Goal: Task Accomplishment & Management: Use online tool/utility

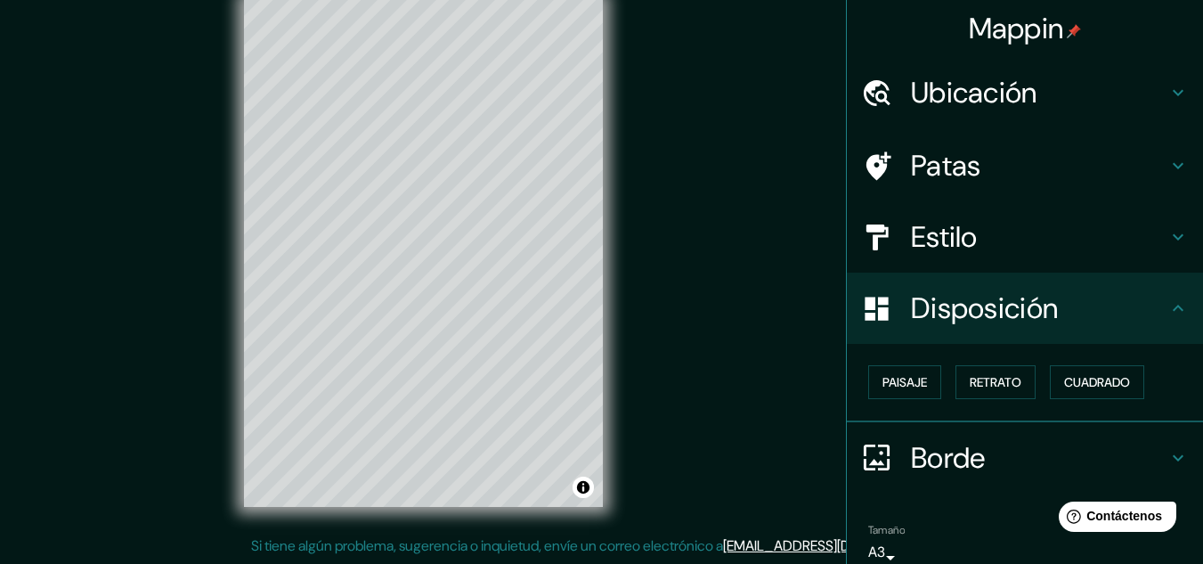
scroll to position [78, 0]
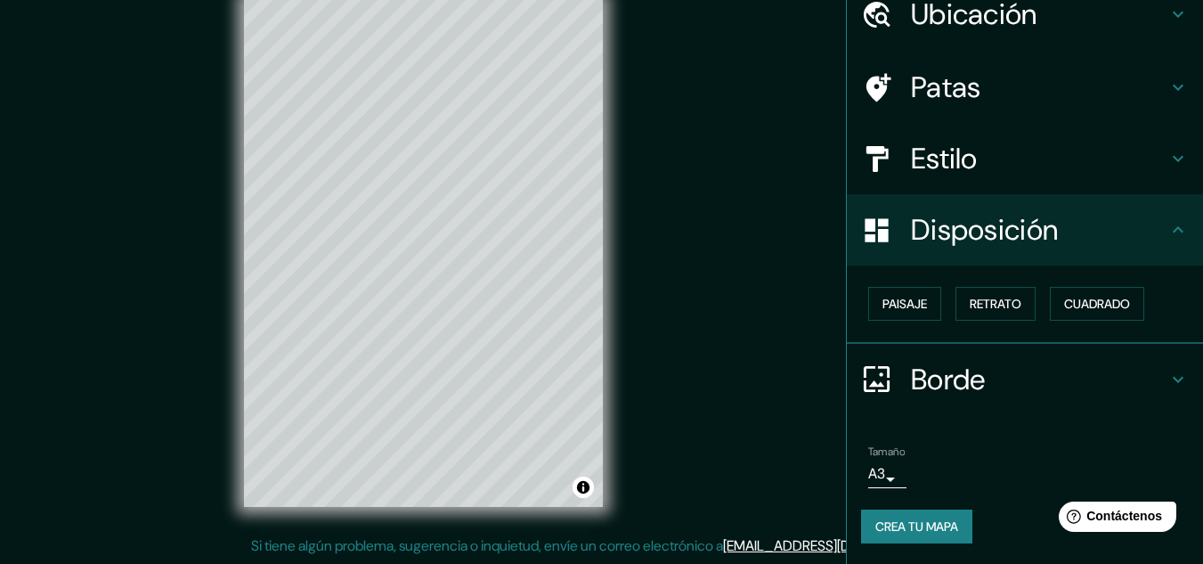
click at [734, 199] on div "Mappin Ubicación [GEOGRAPHIC_DATA][PERSON_NAME], [GEOGRAPHIC_DATA][DATE][PERSON…" at bounding box center [601, 267] width 1203 height 593
click at [1131, 378] on h4 "Borde" at bounding box center [1039, 380] width 256 height 36
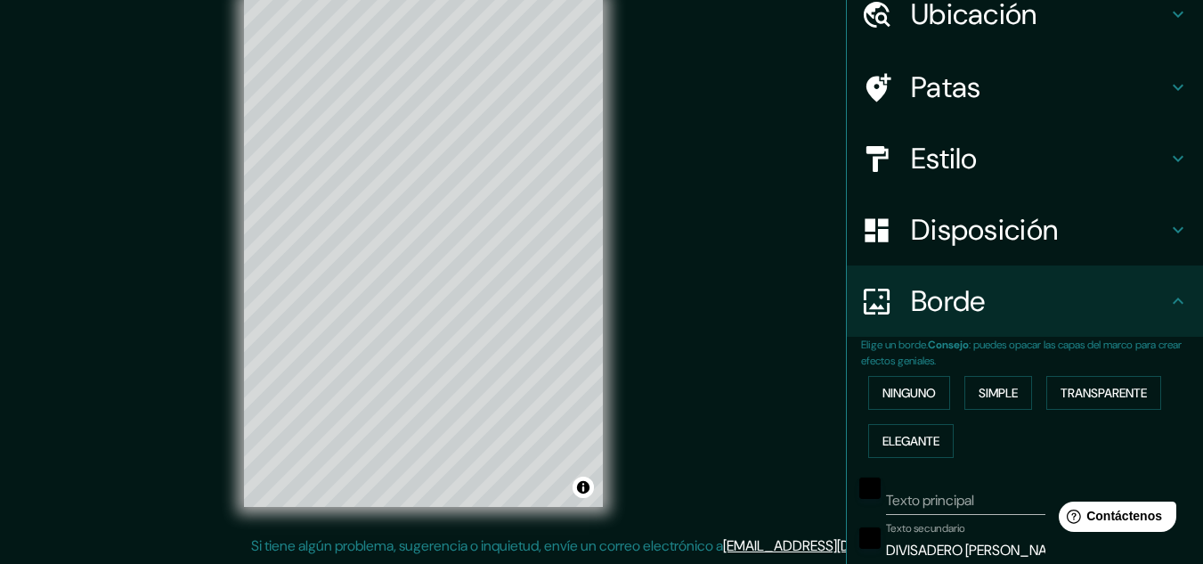
scroll to position [435, 0]
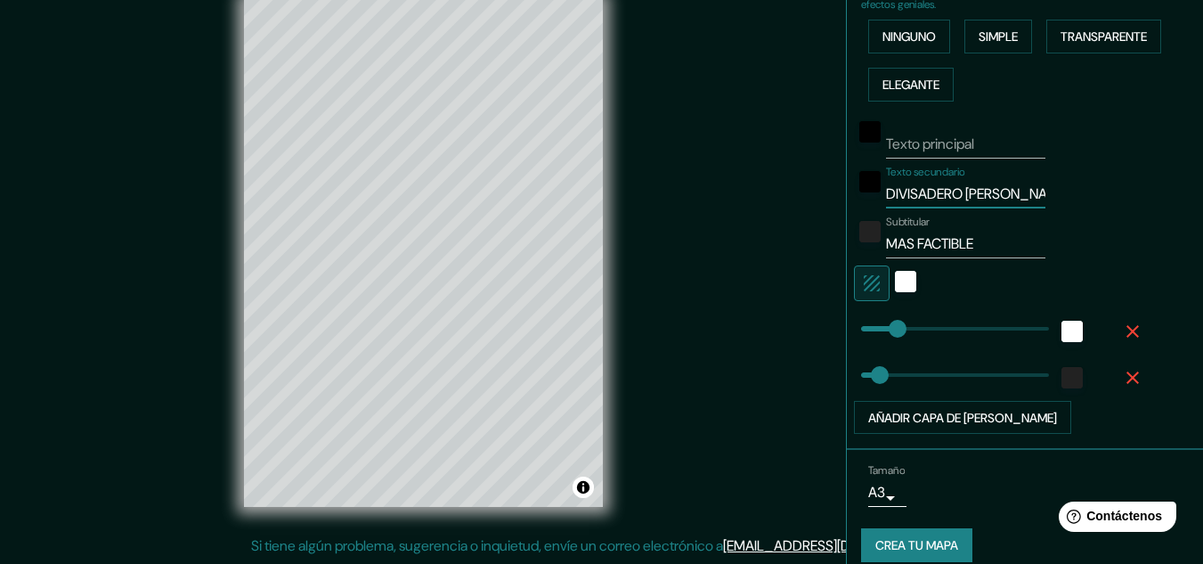
click at [1010, 201] on input "DIVISADERO [PERSON_NAME] SUR" at bounding box center [965, 194] width 159 height 28
click at [1024, 196] on input "DIVISADERO [PERSON_NAME] SUR" at bounding box center [965, 194] width 159 height 28
click at [1000, 194] on input "DIVISADERO [PERSON_NAME] SUR" at bounding box center [965, 194] width 159 height 28
click at [1028, 195] on div "Texto secundario DIVISADERO [PERSON_NAME] SUR" at bounding box center [1000, 187] width 292 height 43
click at [1024, 195] on input "DIVISADERO [PERSON_NAME] SUR" at bounding box center [965, 194] width 159 height 28
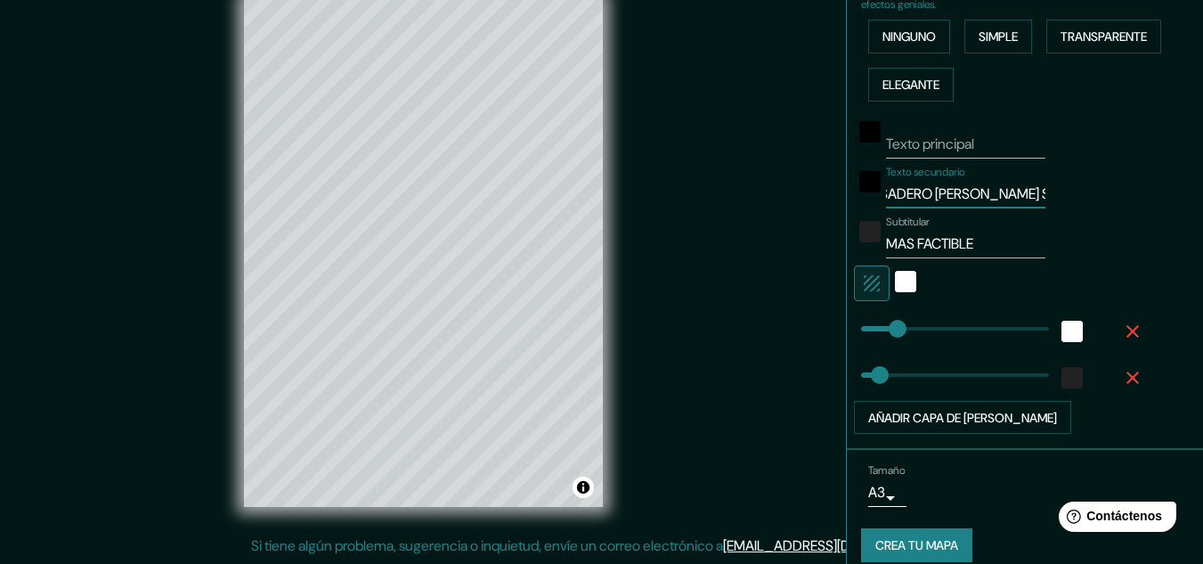
scroll to position [0, 0]
drag, startPoint x: 1024, startPoint y: 195, endPoint x: 847, endPoint y: 194, distance: 177.2
click at [854, 194] on div "Texto secundario DIVISADERO [PERSON_NAME] SUR" at bounding box center [1000, 187] width 292 height 43
click at [854, 194] on div at bounding box center [870, 187] width 32 height 43
click at [992, 193] on input "DIVISADERO [PERSON_NAME] SUR" at bounding box center [965, 194] width 159 height 28
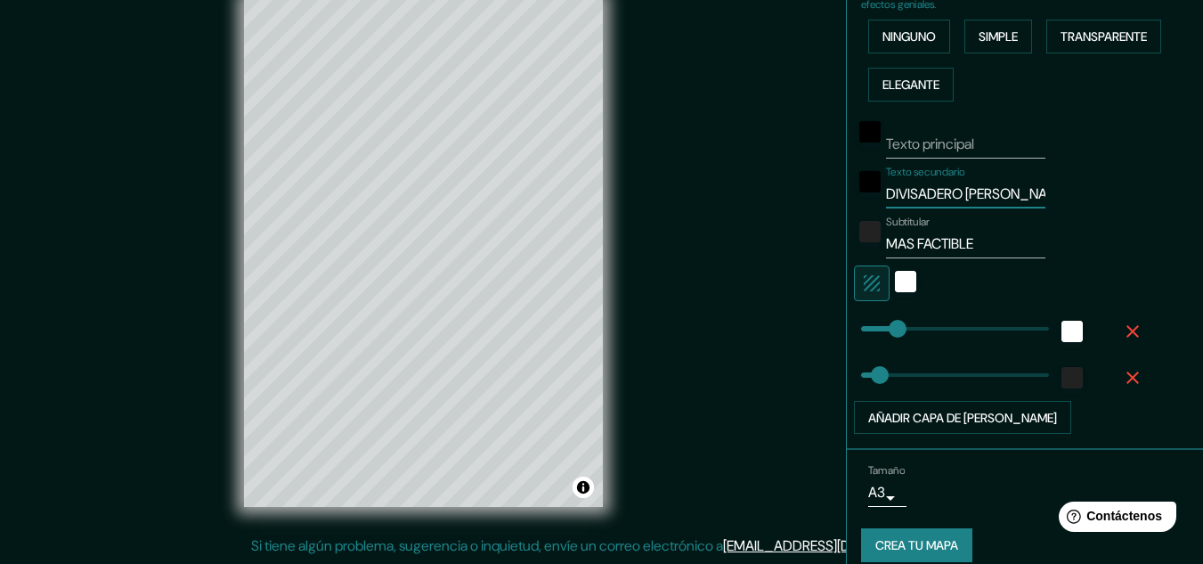
click at [995, 195] on input "DIVISADERO [PERSON_NAME] SUR" at bounding box center [965, 194] width 159 height 28
click at [931, 196] on input "SUR" at bounding box center [965, 194] width 159 height 28
drag, startPoint x: 931, startPoint y: 196, endPoint x: 817, endPoint y: 193, distance: 114.9
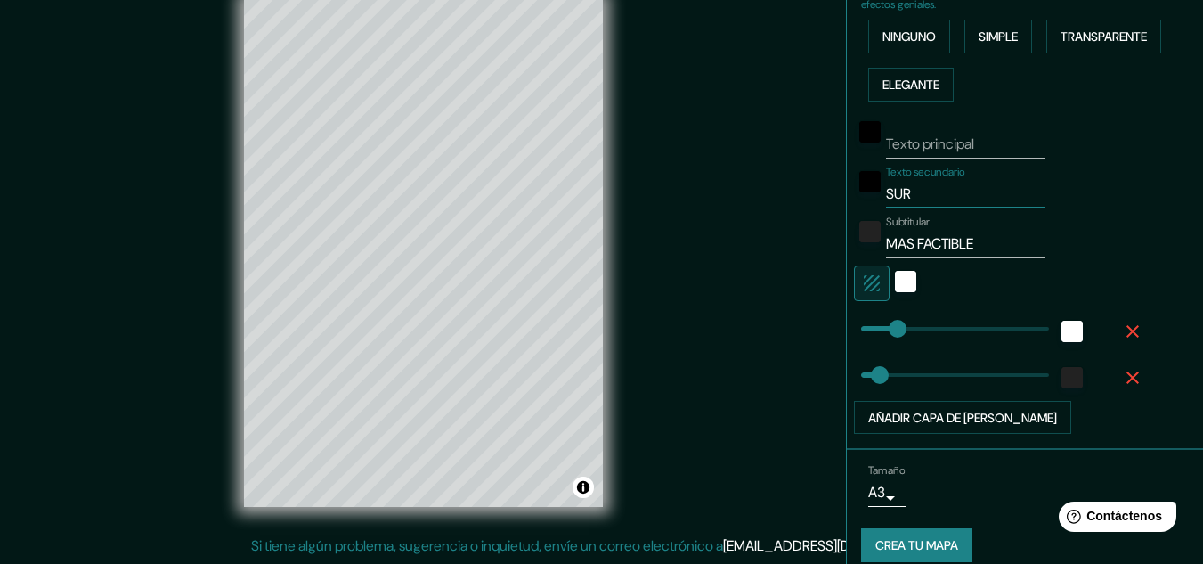
click at [817, 193] on div "Mappin Ubicación [GEOGRAPHIC_DATA][PERSON_NAME], [GEOGRAPHIC_DATA][DATE][PERSON…" at bounding box center [601, 267] width 1203 height 593
type input "r"
drag, startPoint x: 960, startPoint y: 195, endPoint x: 986, endPoint y: 289, distance: 97.9
click at [961, 195] on input "REDONDEL AL PAPALON" at bounding box center [965, 194] width 159 height 28
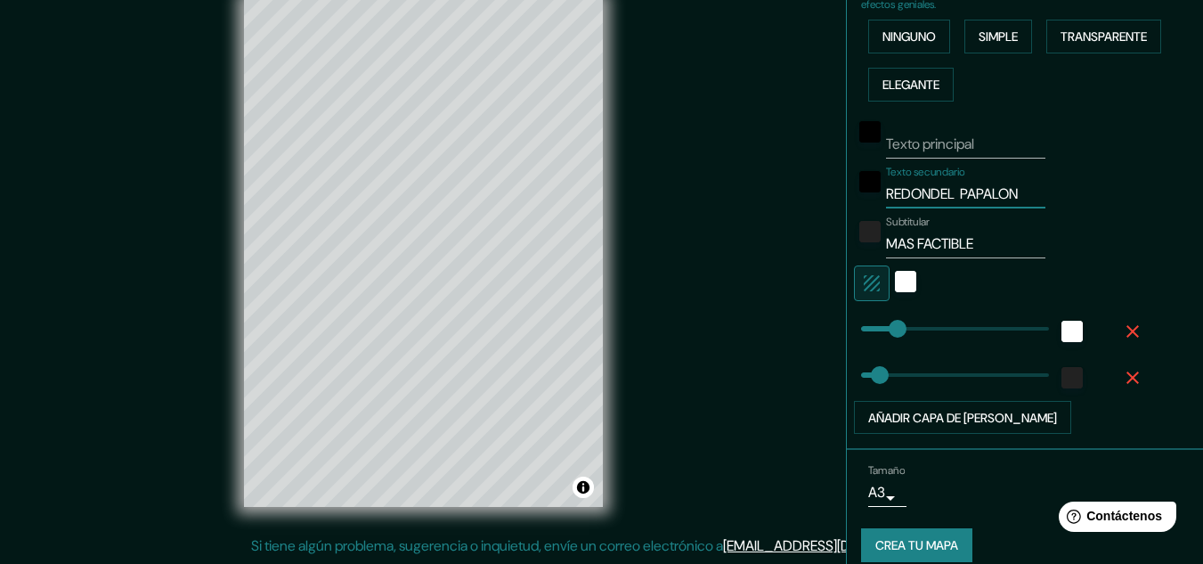
scroll to position [0, 0]
type input "REDONDEL EL PAPALON"
click at [967, 238] on input "MAS FACTIBLE" at bounding box center [965, 244] width 159 height 28
drag, startPoint x: 923, startPoint y: 257, endPoint x: 862, endPoint y: 267, distance: 62.2
click at [862, 267] on div "Texto principal Texto secundario REDONDEL EL PAPALON Subtitular MAS FACTIBLE Añ…" at bounding box center [1003, 272] width 285 height 326
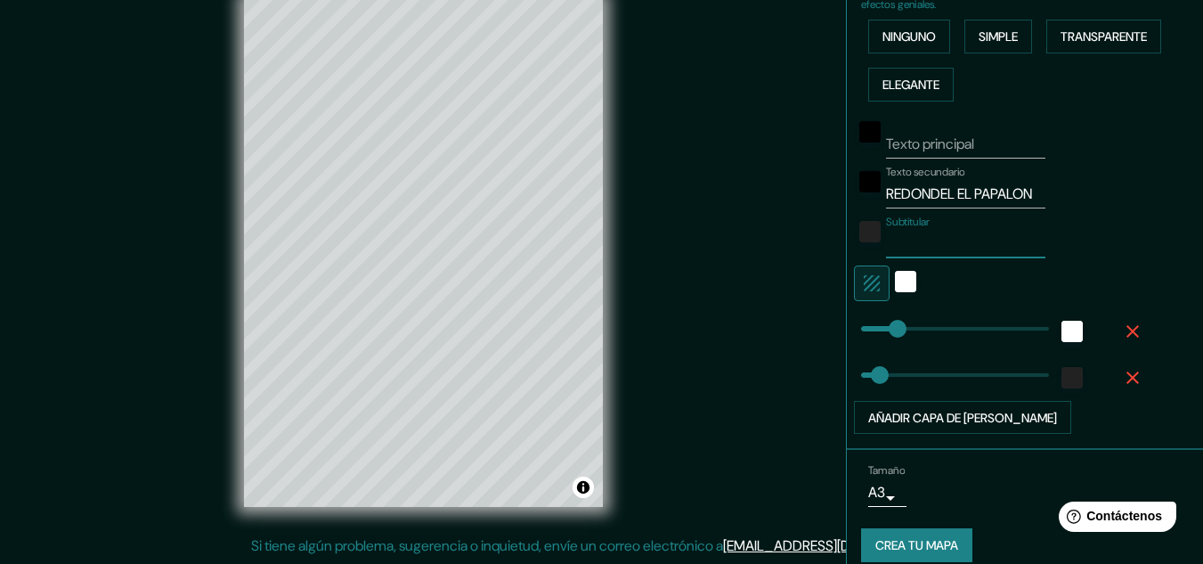
click at [907, 544] on font "Crea tu mapa" at bounding box center [916, 546] width 83 height 16
click at [739, 357] on div "Mappin Ubicación [GEOGRAPHIC_DATA][PERSON_NAME], [GEOGRAPHIC_DATA][DATE][PERSON…" at bounding box center [601, 267] width 1203 height 593
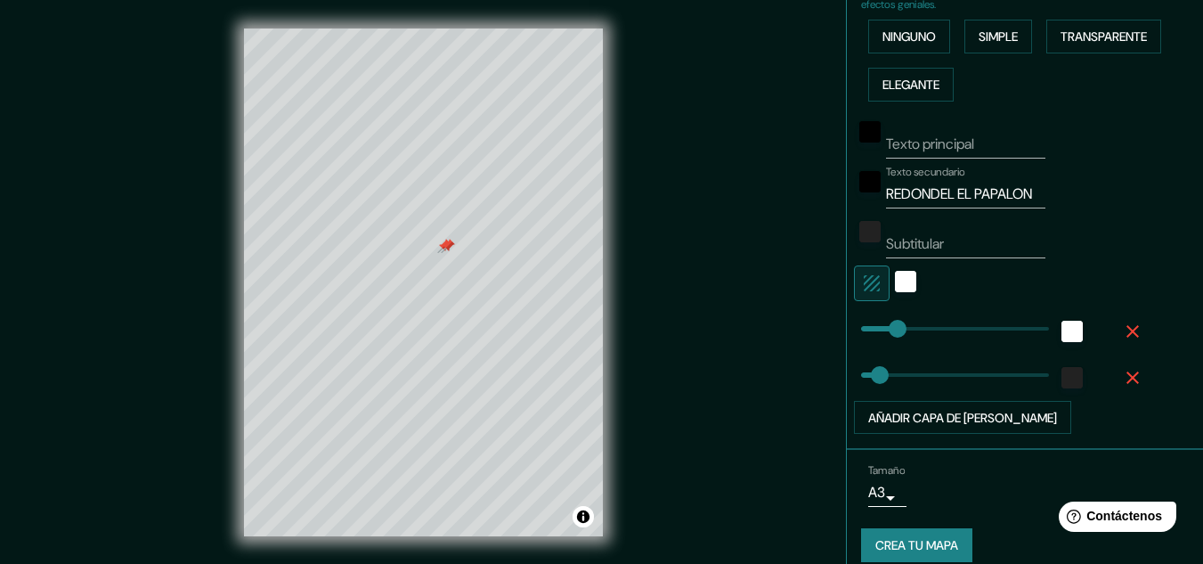
click at [444, 247] on div at bounding box center [448, 246] width 14 height 14
click at [440, 246] on div at bounding box center [444, 246] width 14 height 14
click at [984, 186] on input "REDONDEL EL PAPALON" at bounding box center [965, 194] width 159 height 28
click at [1024, 192] on input "REDONDEL EL PAPALON" at bounding box center [965, 194] width 159 height 28
click at [1015, 195] on input "REDONDEL EL PAPALON" at bounding box center [965, 194] width 159 height 28
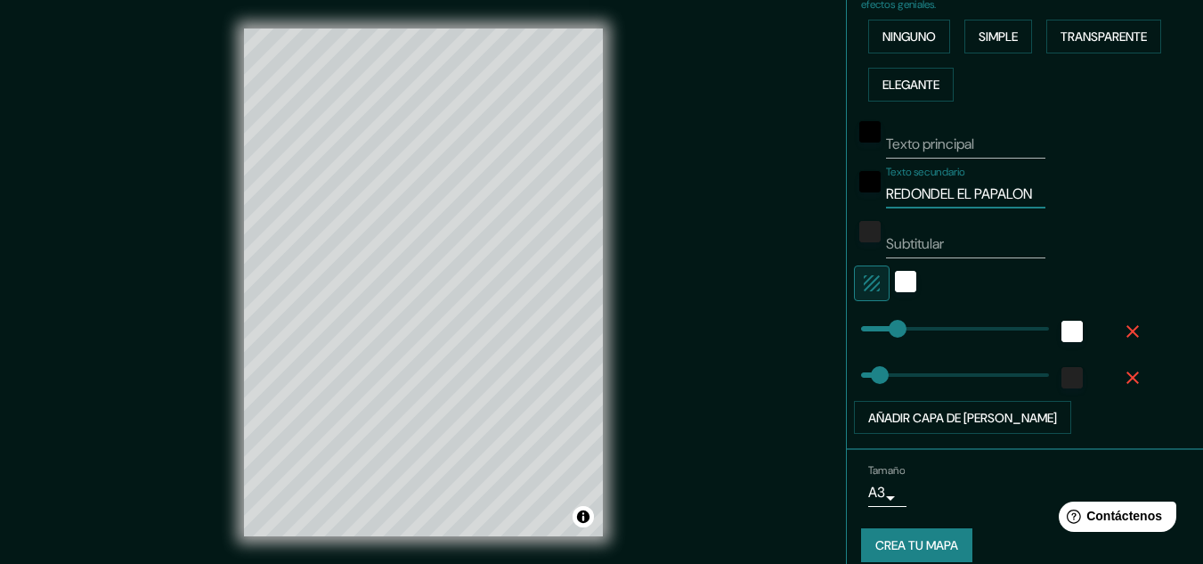
click at [1015, 195] on input "REDONDEL EL PAPALON" at bounding box center [965, 194] width 159 height 28
click at [951, 196] on input "REDONDEL EL PAPALON" at bounding box center [965, 194] width 159 height 28
drag, startPoint x: 873, startPoint y: 192, endPoint x: 1050, endPoint y: 208, distance: 177.0
click at [1050, 208] on div "Texto principal Texto secundario REDONDEL EL PAPALON Subtitular Añadir capa de …" at bounding box center [1003, 272] width 285 height 326
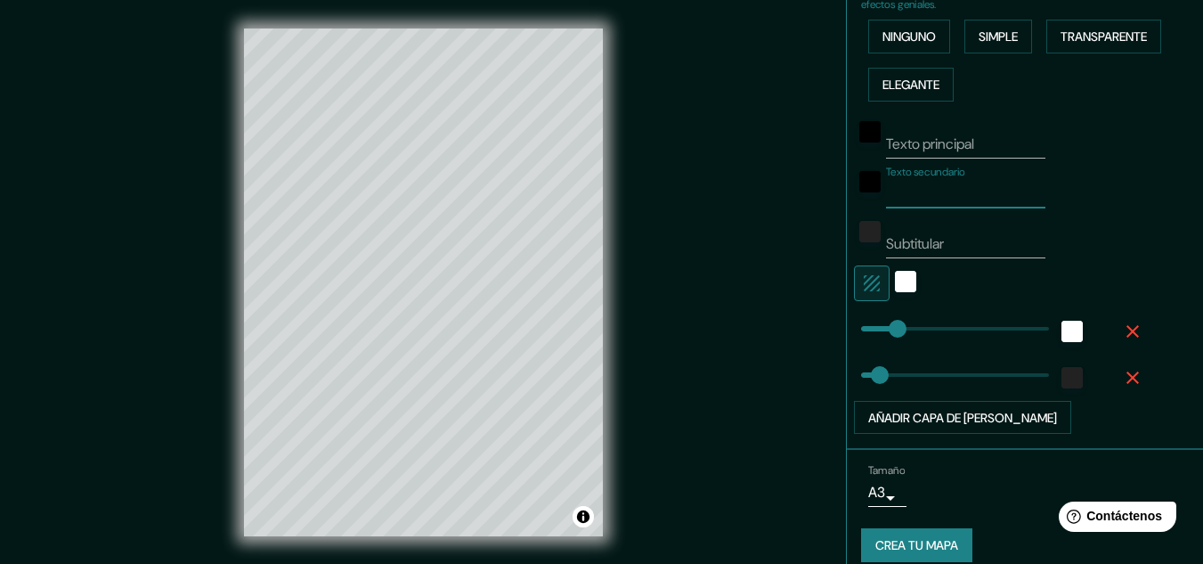
scroll to position [0, 0]
type input "B"
click at [605, 182] on div "© Mapbox © OpenStreetMap Improve this map" at bounding box center [423, 282] width 416 height 565
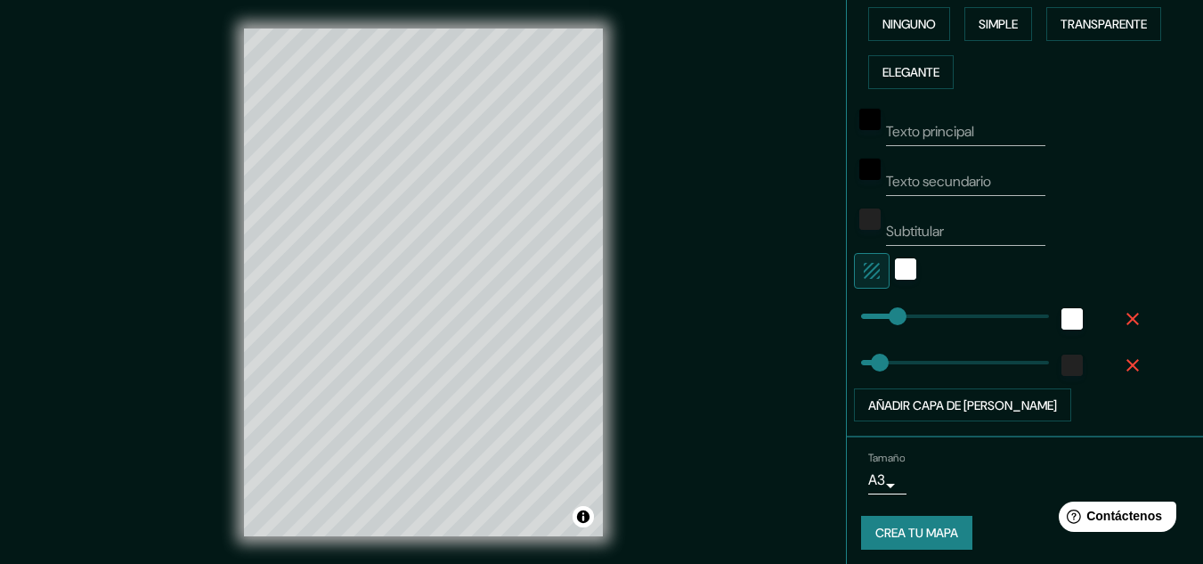
scroll to position [454, 0]
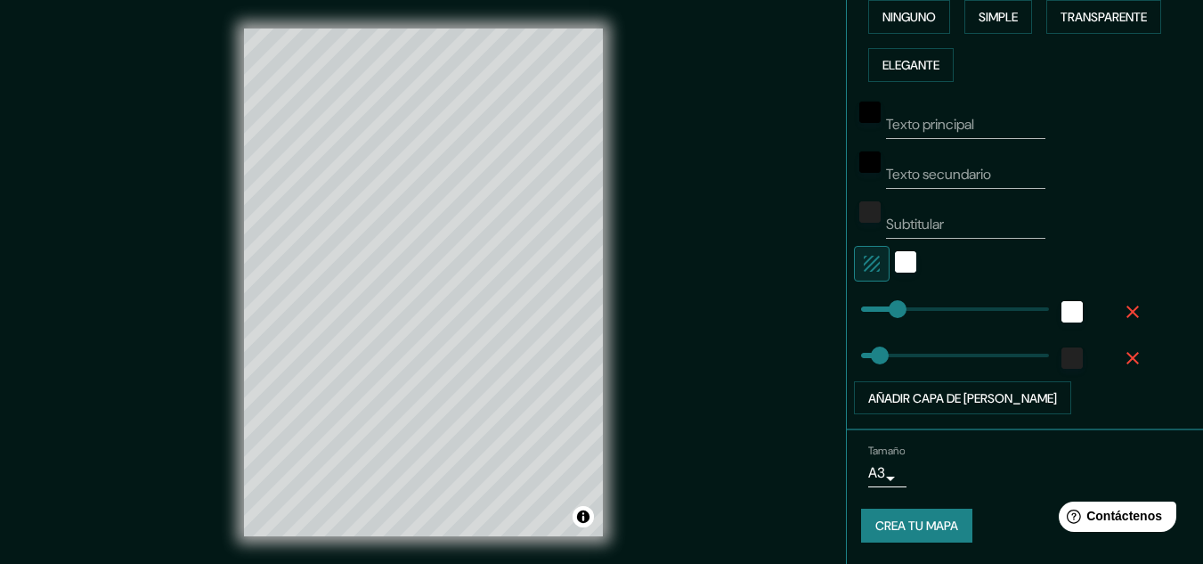
click at [957, 121] on input "Texto principal" at bounding box center [965, 124] width 159 height 28
type input "C"
type input "c"
click at [1022, 184] on input "Texto secundario" at bounding box center [965, 174] width 159 height 28
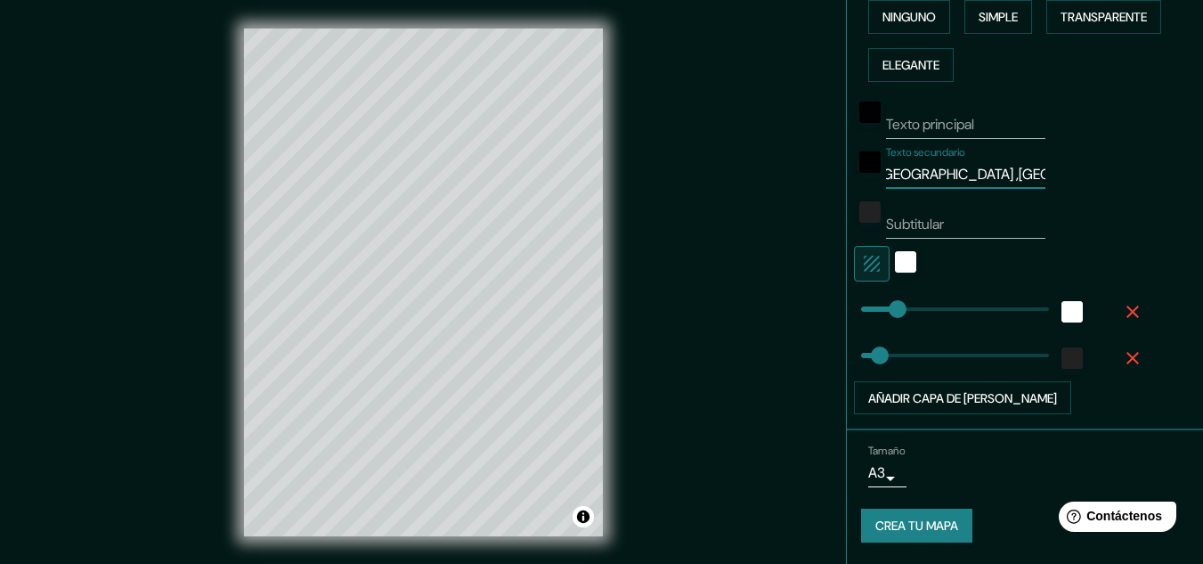
type input "[GEOGRAPHIC_DATA] ,[GEOGRAPHIC_DATA]"
click at [943, 523] on font "Crea tu mapa" at bounding box center [916, 526] width 83 height 16
